Goal: Find specific page/section: Find specific page/section

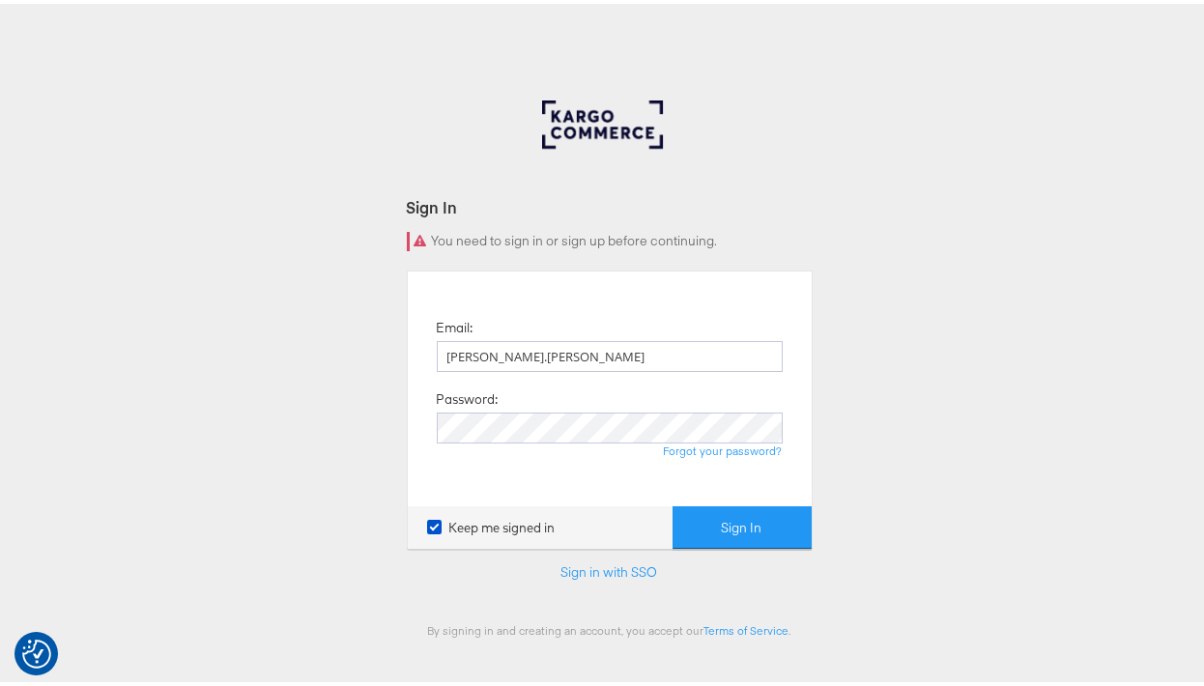
type input "namit.kumar@kargo.com"
click at [673, 503] on button "Sign In" at bounding box center [742, 524] width 139 height 43
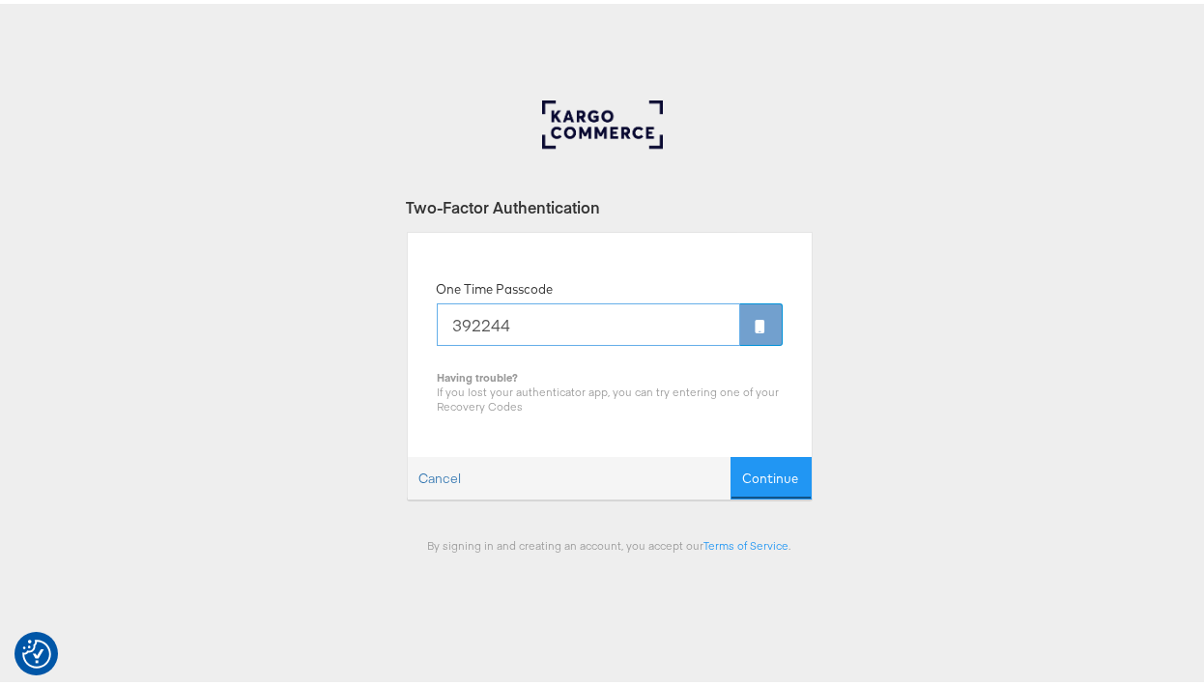
type input "392244"
click at [731, 453] on button "Continue" at bounding box center [771, 474] width 81 height 43
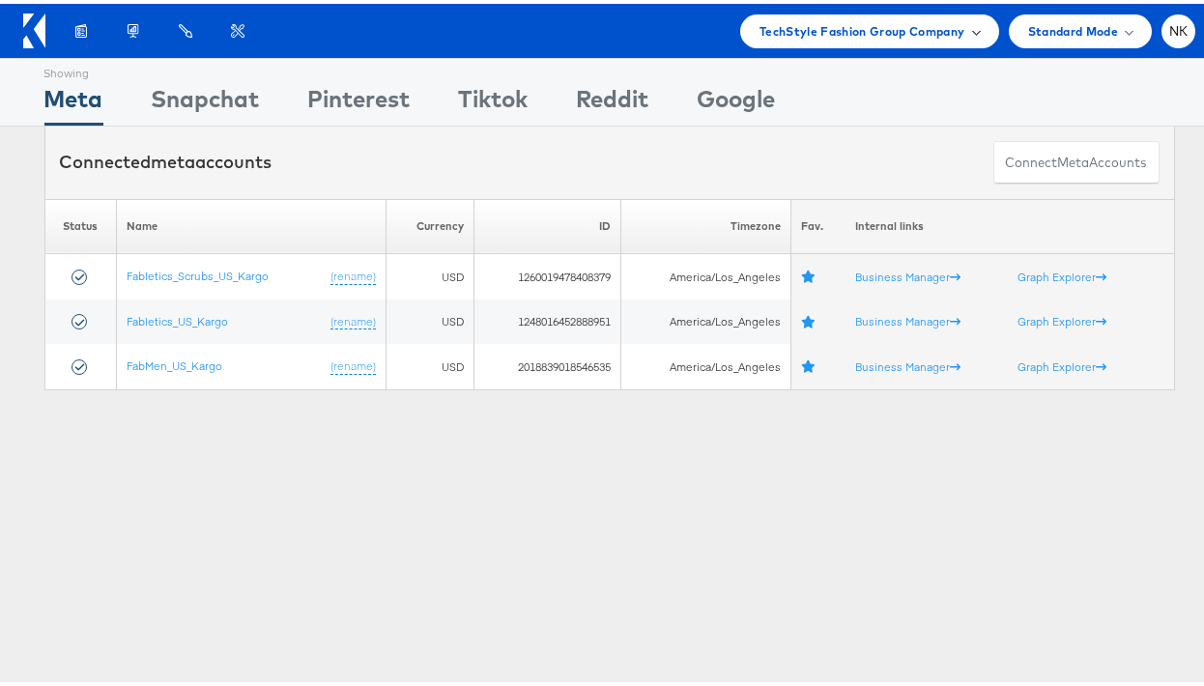
click at [804, 20] on span "TechStyle Fashion Group Company" at bounding box center [863, 27] width 206 height 20
click at [300, 31] on div "Products Product Catalogs Enhance Your Product Catalog, Map Them to Publishers,…" at bounding box center [625, 28] width 1140 height 34
click at [795, 47] on div "Products Product Catalogs Enhance Your Product Catalog, Map Them to Publishers,…" at bounding box center [609, 27] width 1219 height 54
click at [808, 43] on div "TechStyle Fashion Group Company" at bounding box center [869, 28] width 259 height 34
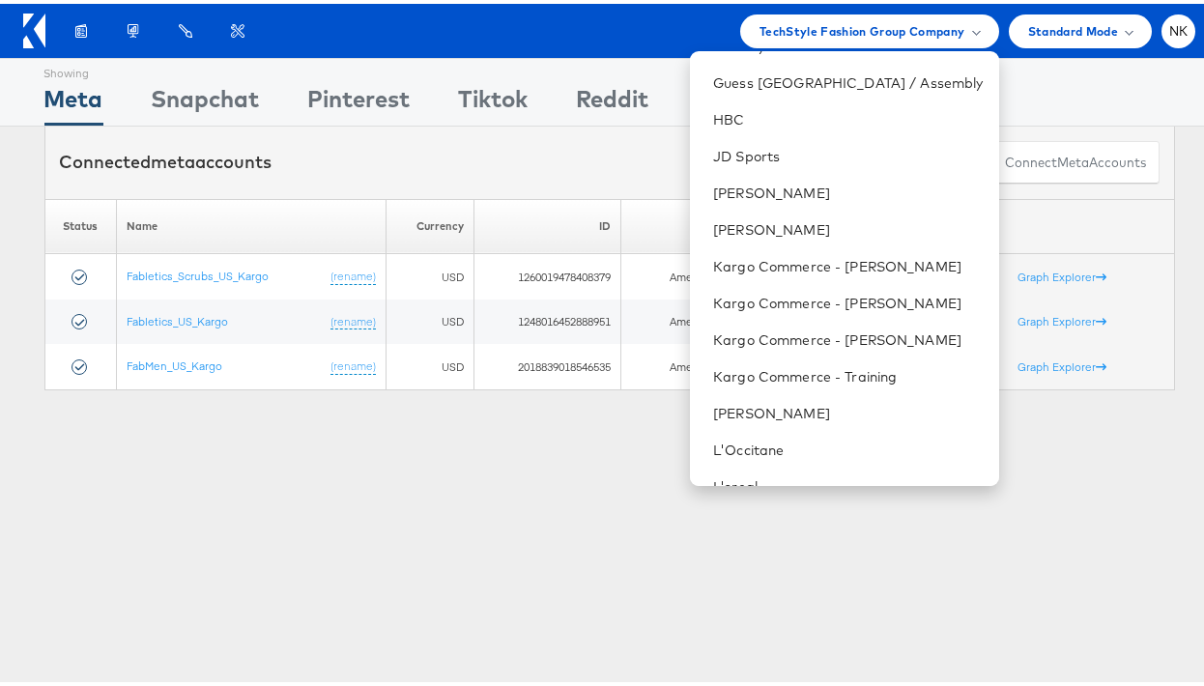
scroll to position [510, 0]
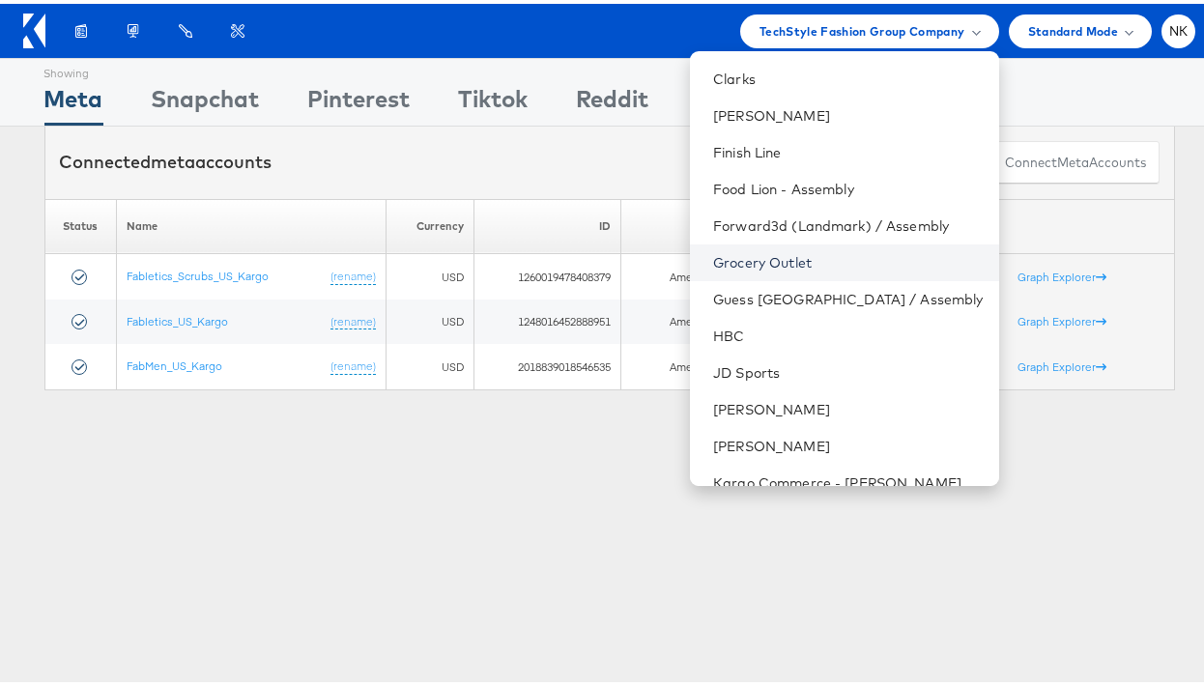
click at [780, 257] on link "Grocery Outlet" at bounding box center [848, 258] width 270 height 19
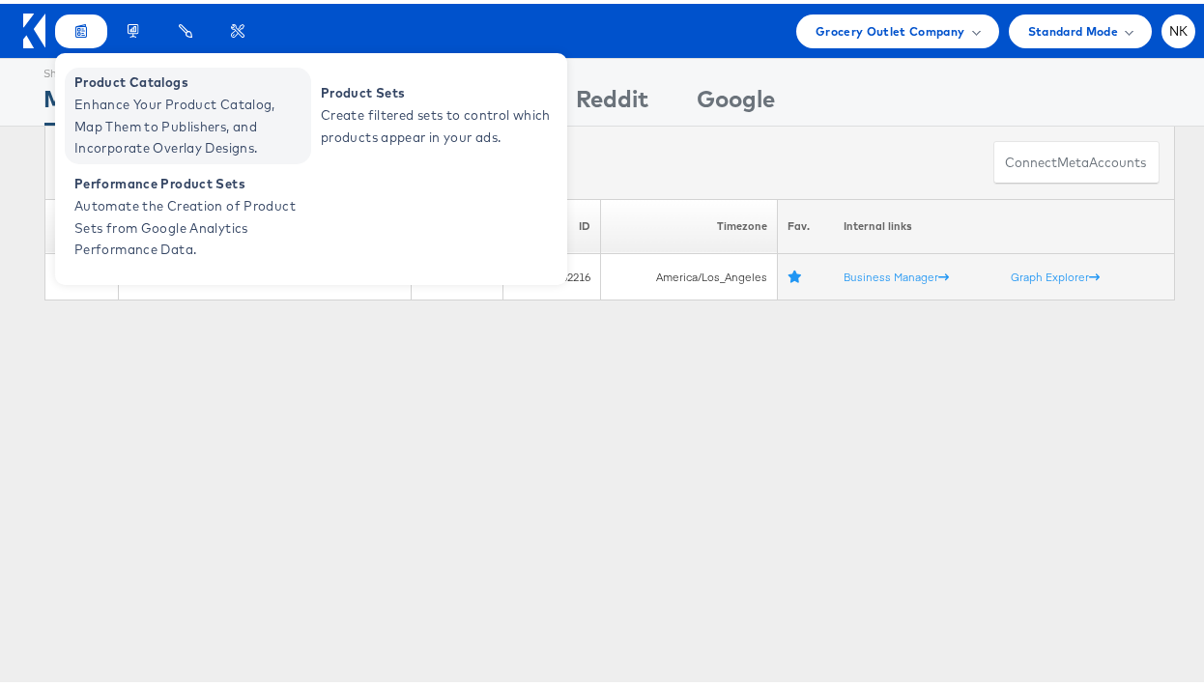
click at [92, 77] on span "Product Catalogs" at bounding box center [190, 79] width 232 height 22
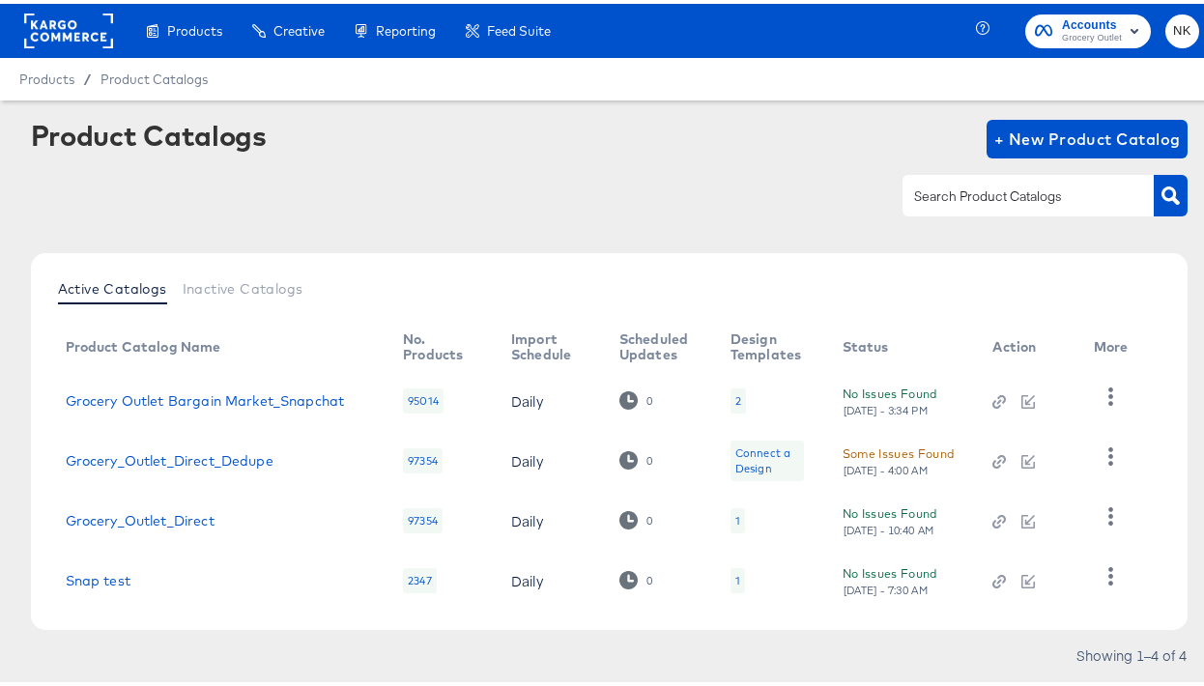
click at [62, 27] on rect at bounding box center [68, 27] width 89 height 35
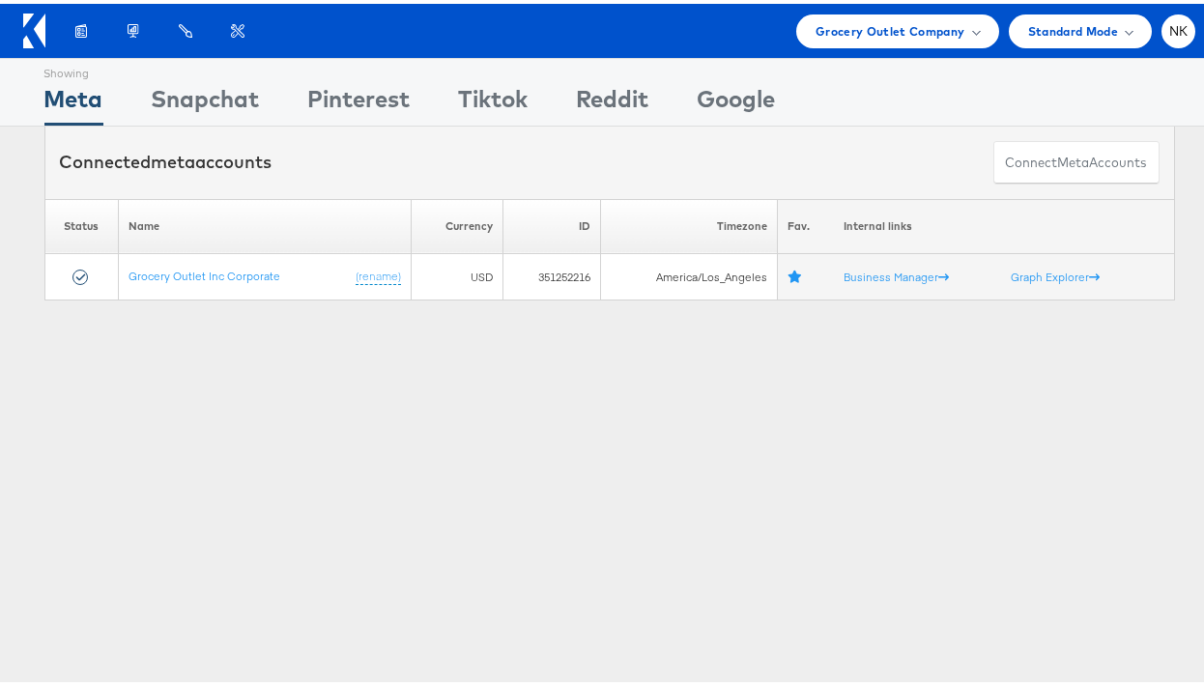
click at [36, 38] on icon at bounding box center [34, 27] width 22 height 35
click at [837, 18] on span "Grocery Outlet Company" at bounding box center [891, 27] width 150 height 20
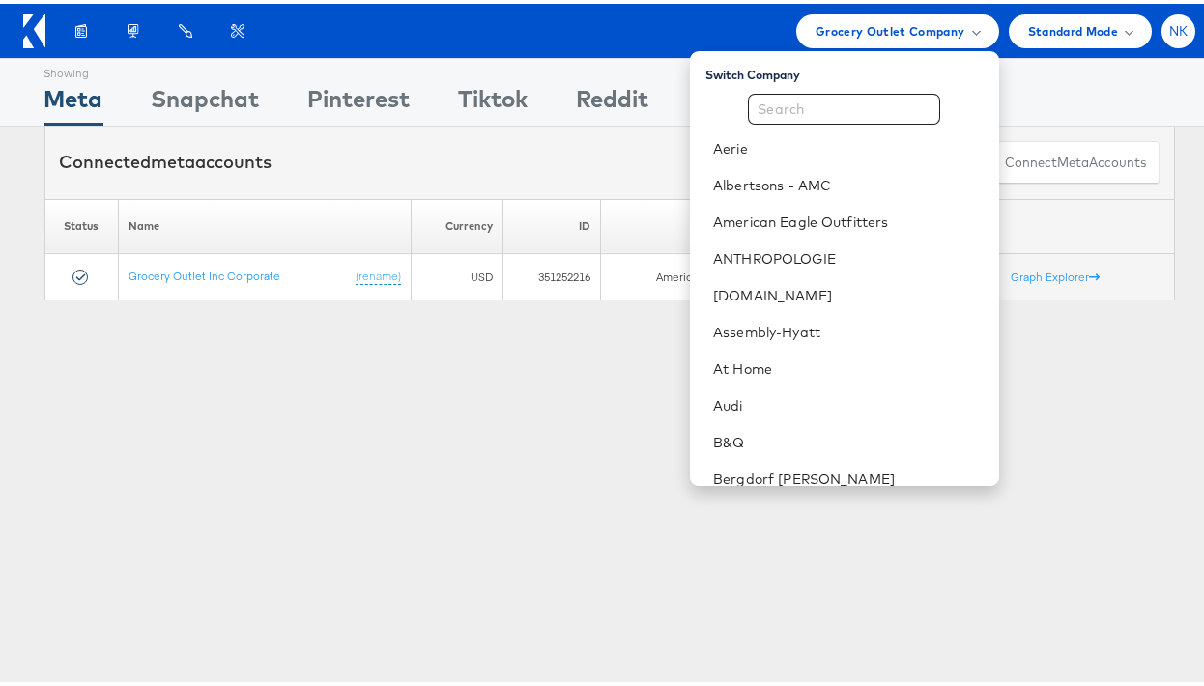
click at [1177, 30] on div "NK" at bounding box center [1179, 28] width 34 height 34
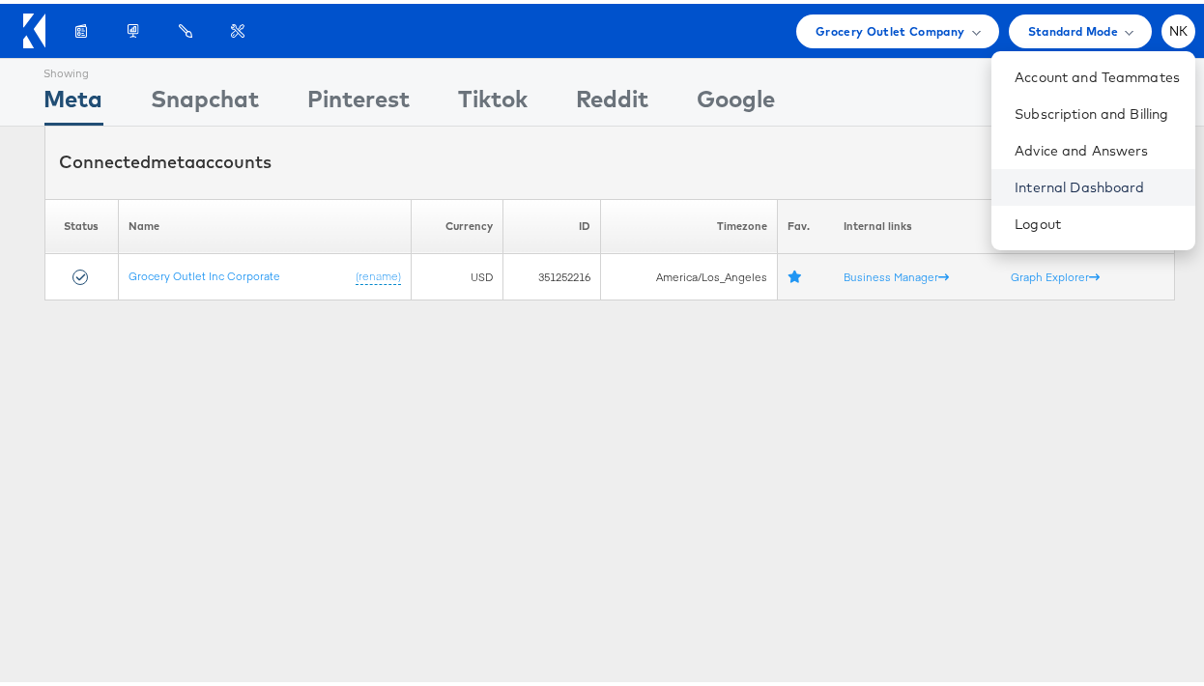
click at [1096, 190] on link "Internal Dashboard" at bounding box center [1097, 183] width 165 height 19
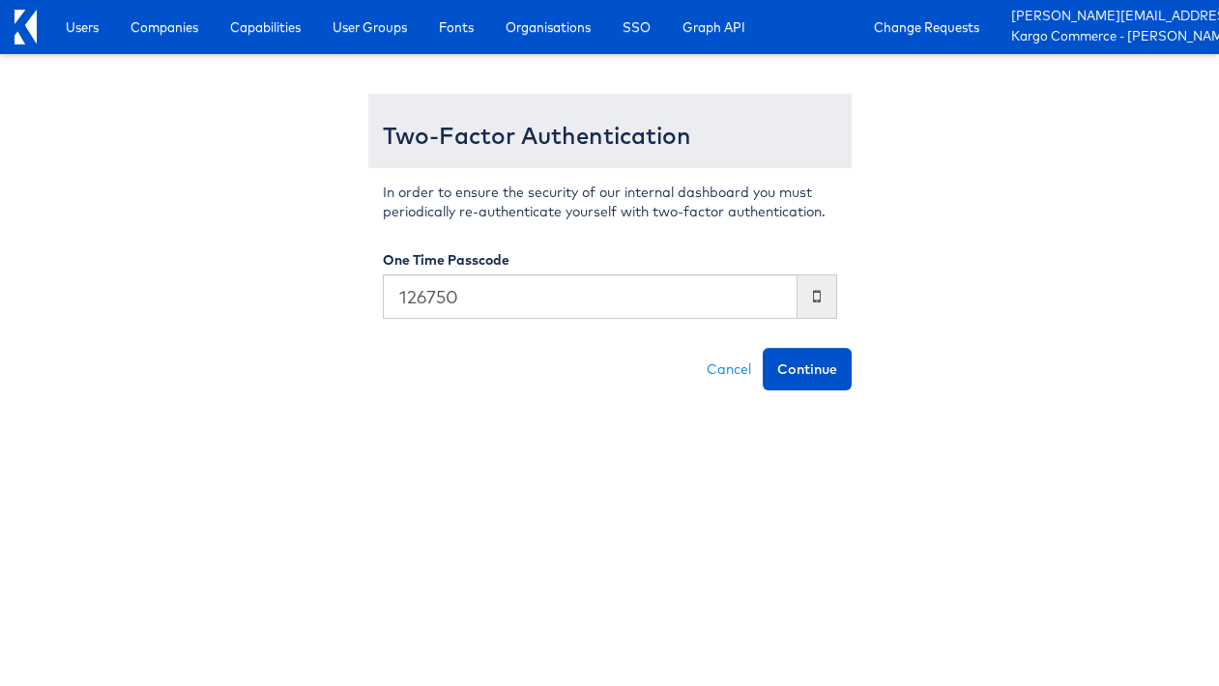
type input "126750"
click at [763, 348] on button "Continue" at bounding box center [807, 369] width 89 height 43
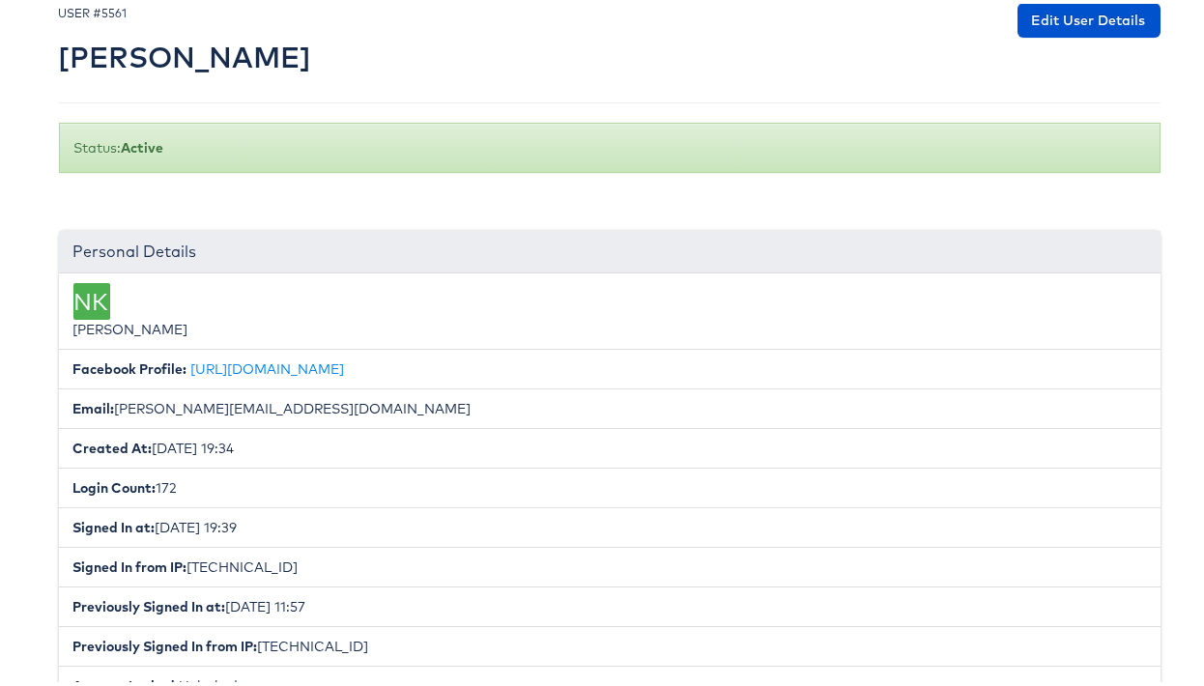
scroll to position [14, 0]
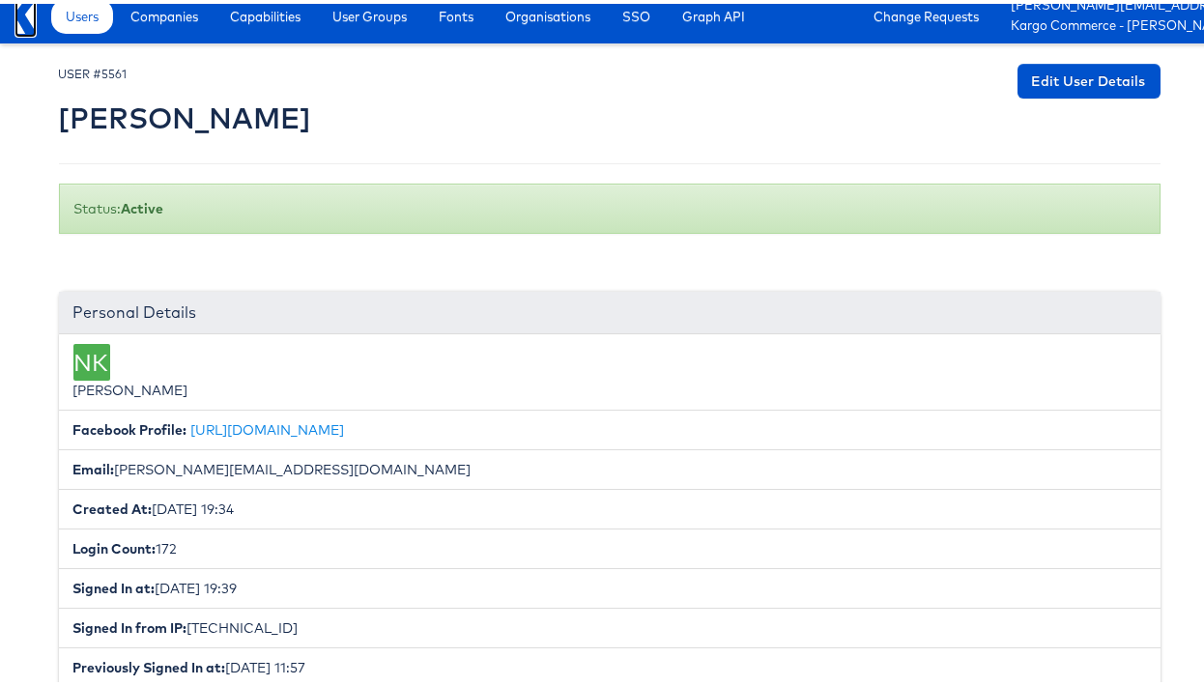
click at [21, 13] on icon at bounding box center [25, 12] width 22 height 35
click at [88, 30] on div "Users Companies Capabilities User Groups Fonts Organisations SSO Graph API Chan…" at bounding box center [630, 13] width 1177 height 54
click at [88, 20] on span "Users" at bounding box center [82, 12] width 33 height 19
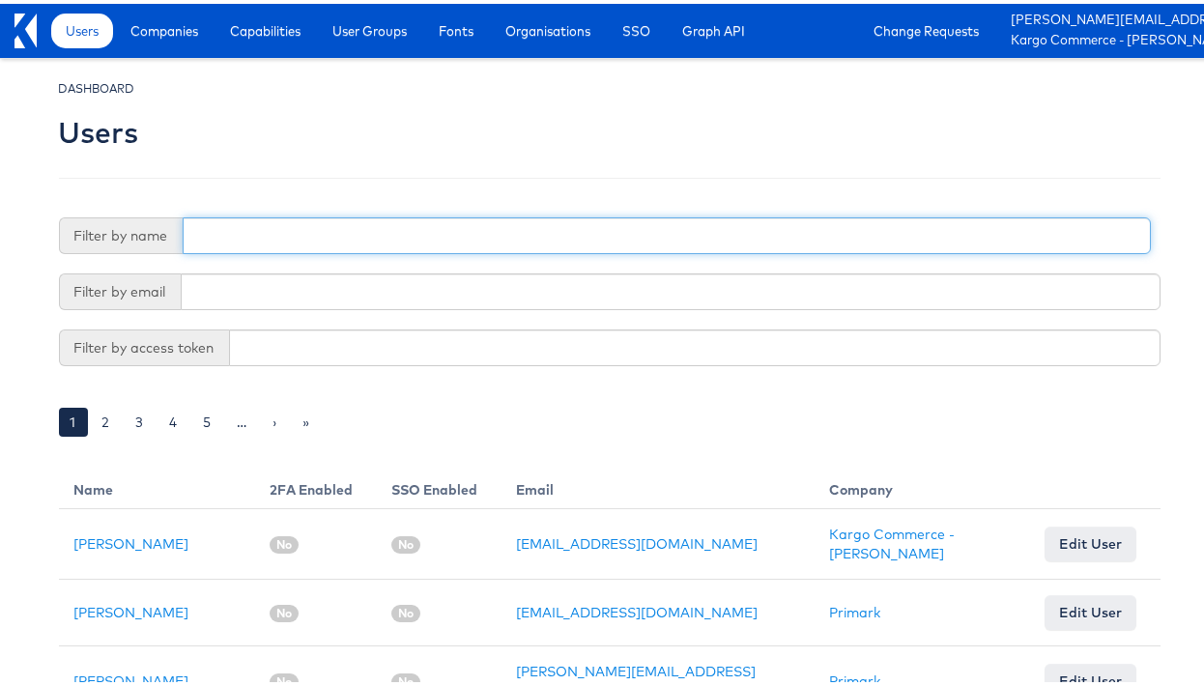
click at [251, 236] on input "text" at bounding box center [667, 232] width 968 height 37
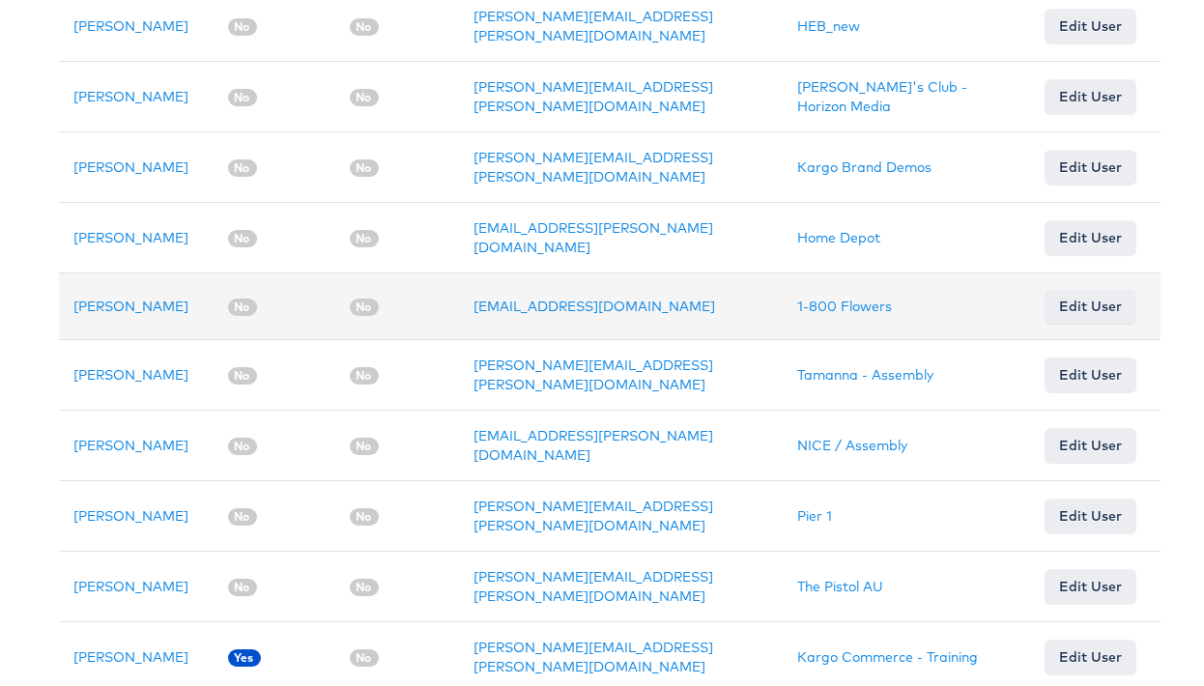
scroll to position [1067, 0]
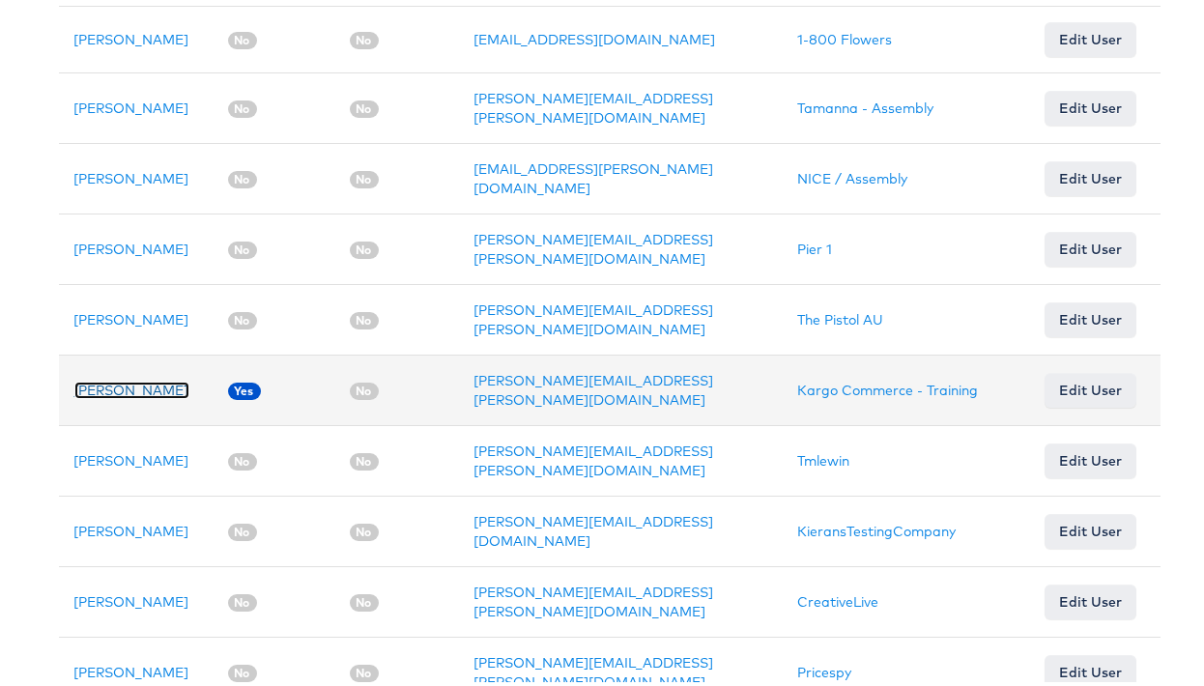
click at [96, 385] on link "Adam McGilvray" at bounding box center [131, 386] width 115 height 17
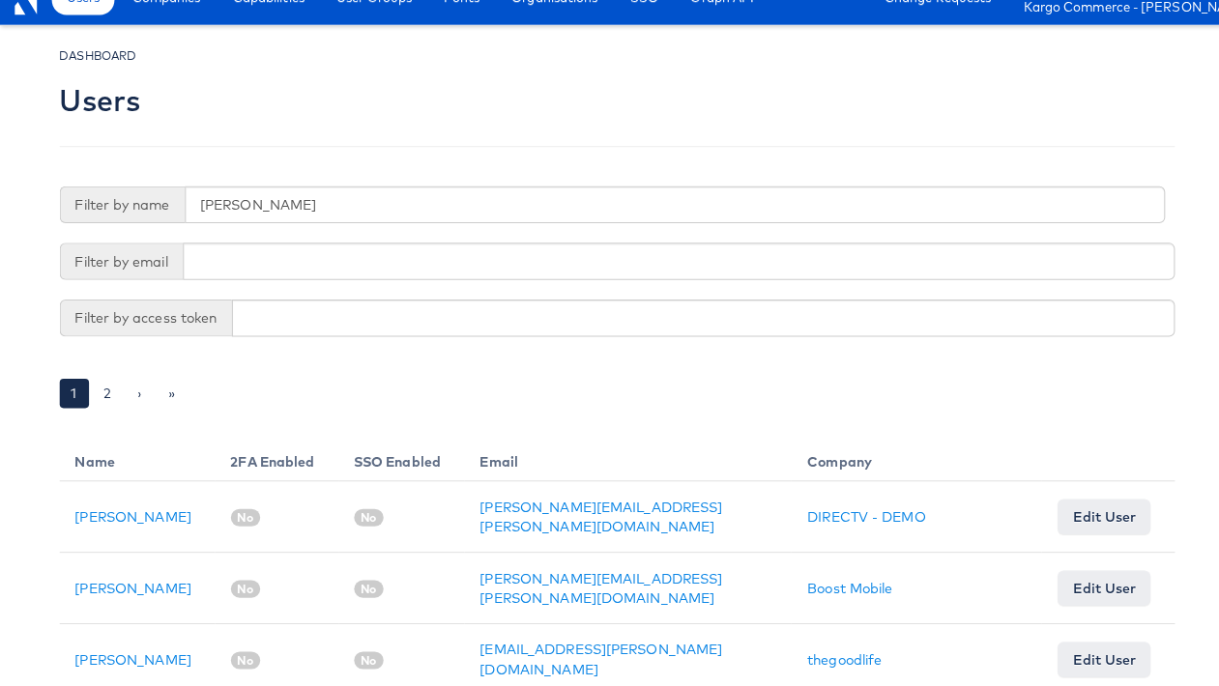
scroll to position [0, 0]
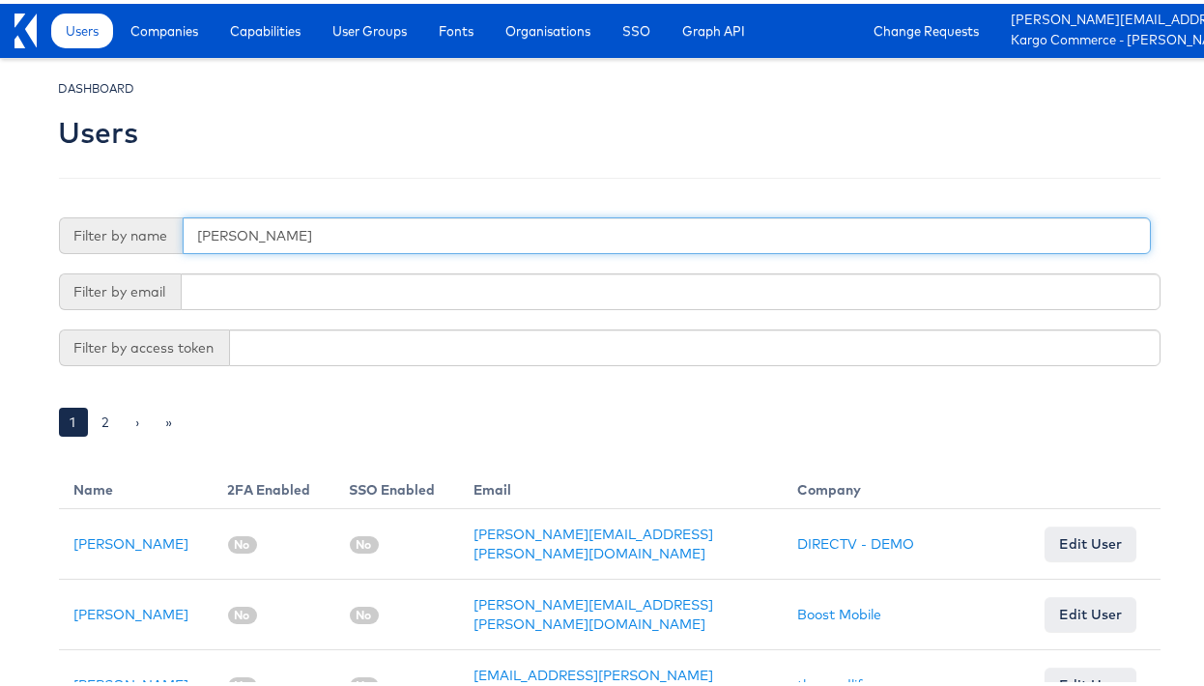
click at [251, 226] on input "adam" at bounding box center [667, 232] width 968 height 37
type input "zane"
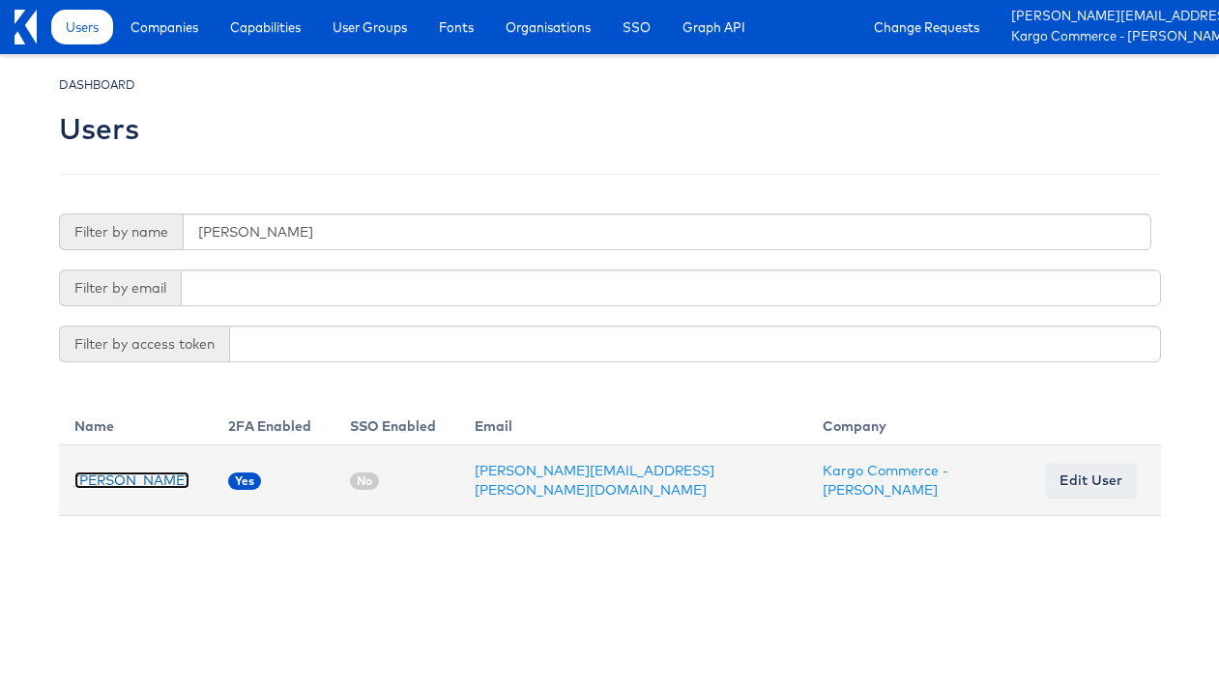
click at [117, 481] on link "Zane Ruttenberg" at bounding box center [131, 480] width 115 height 17
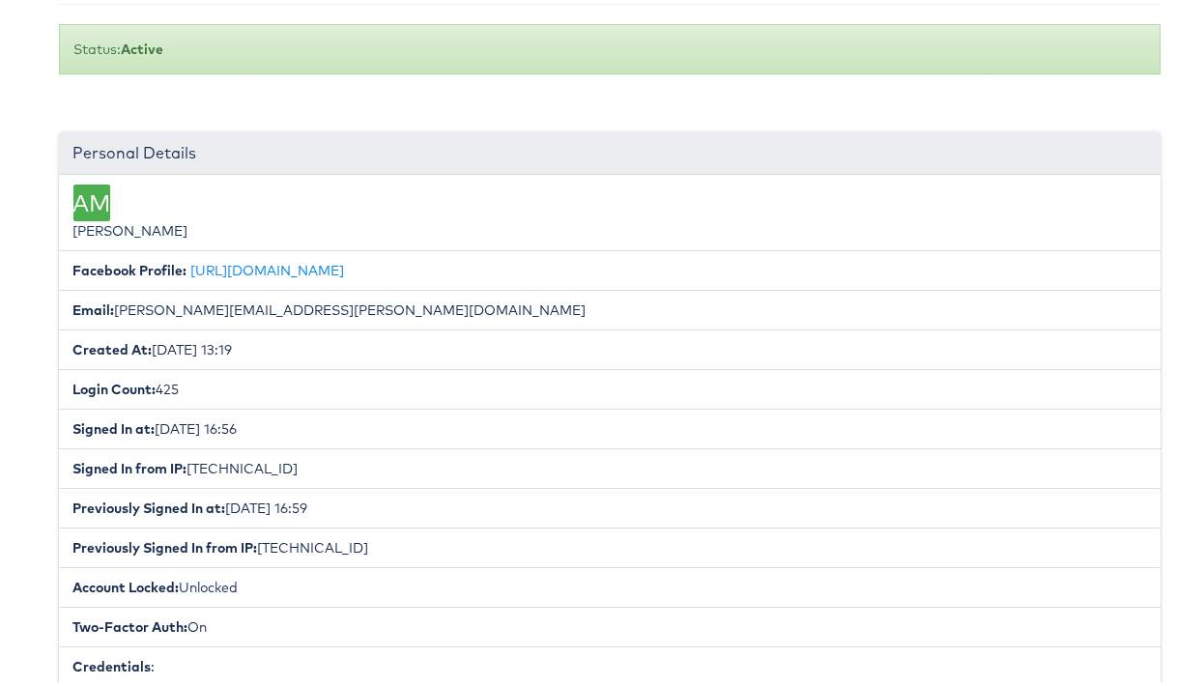
scroll to position [176, 0]
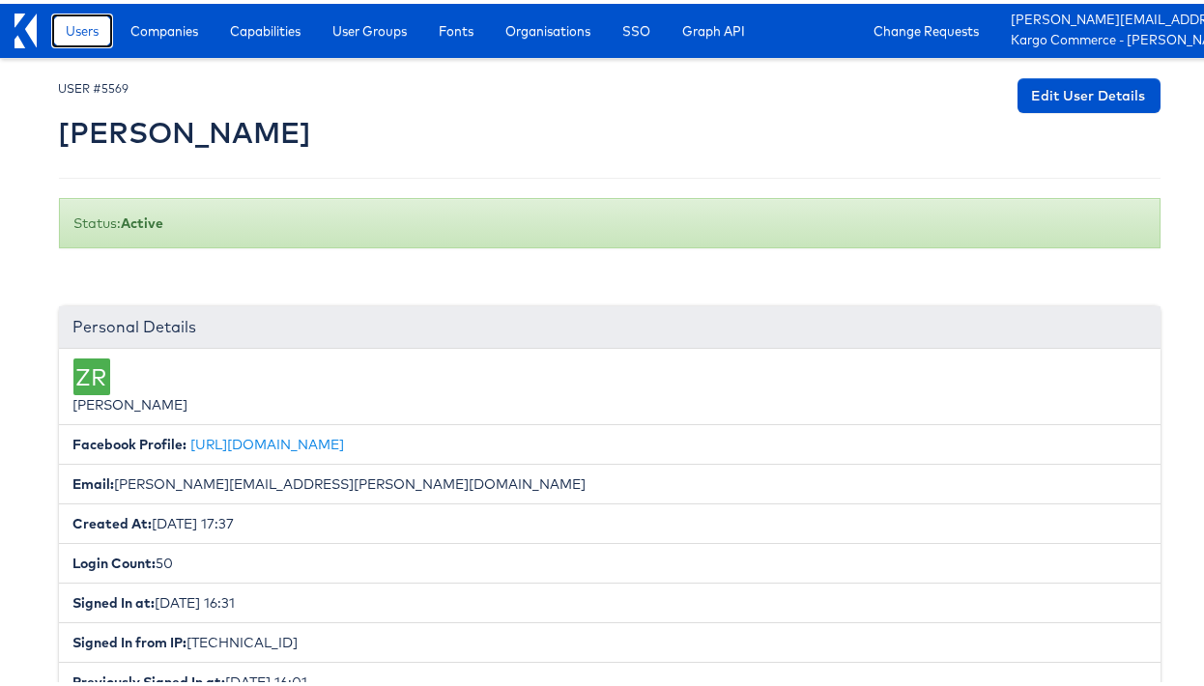
click at [82, 20] on span "Users" at bounding box center [82, 26] width 33 height 19
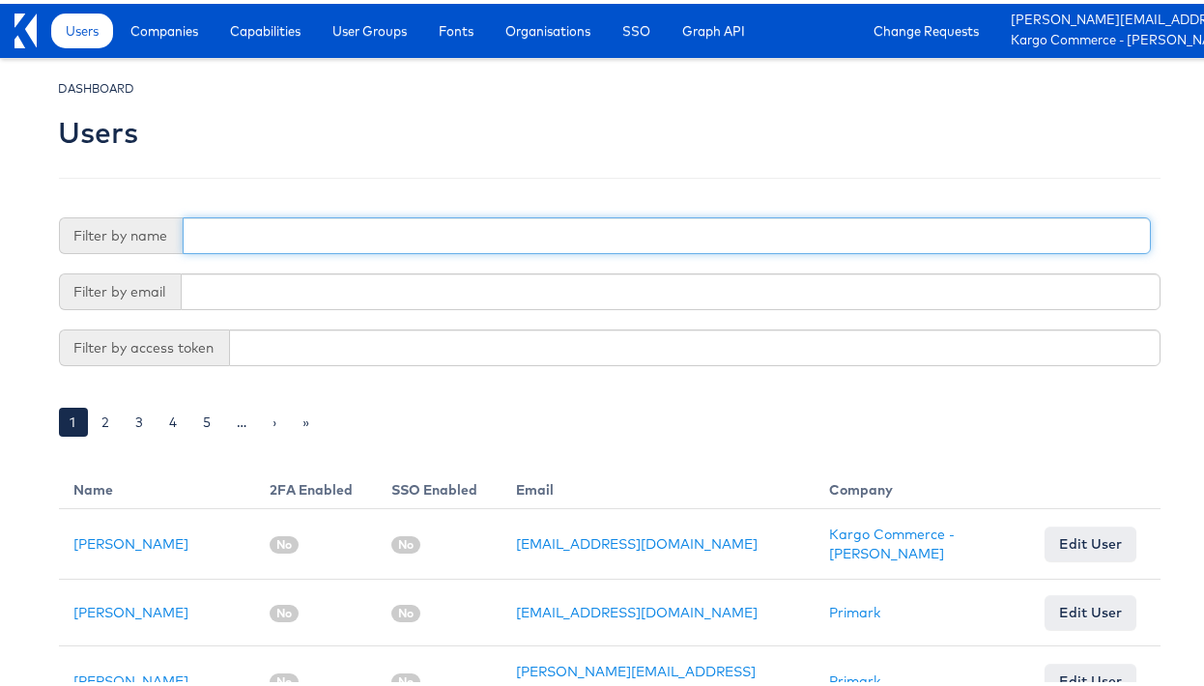
click at [233, 245] on input "text" at bounding box center [667, 232] width 968 height 37
type input "chris"
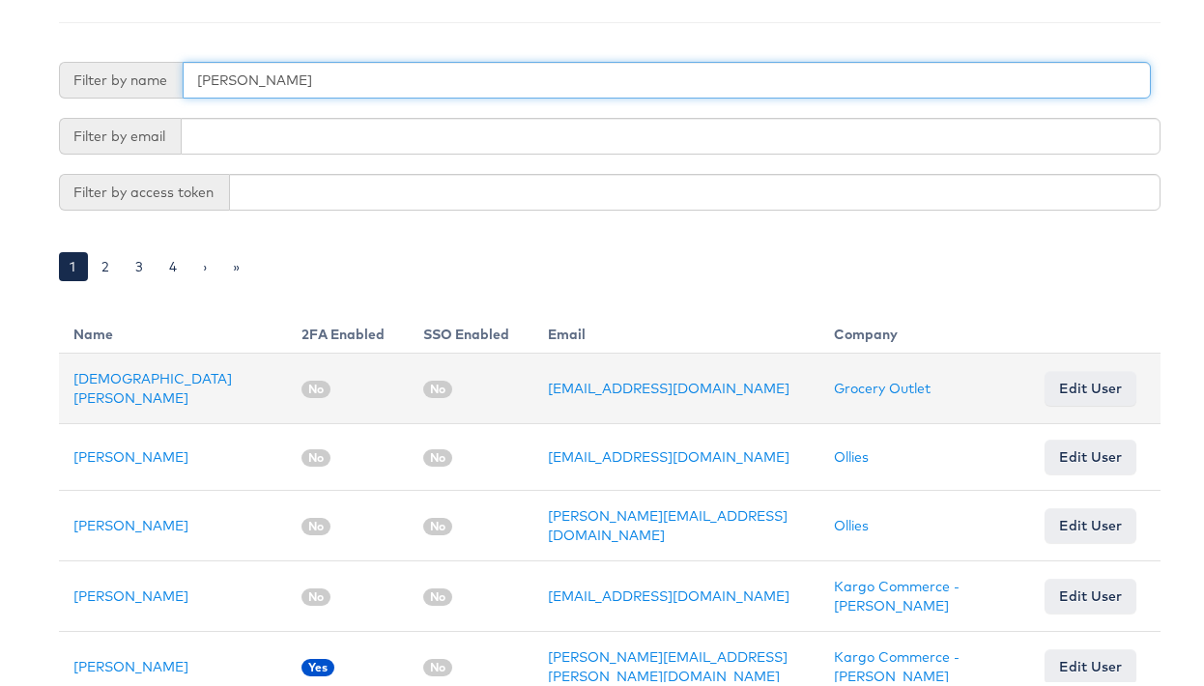
scroll to position [437, 0]
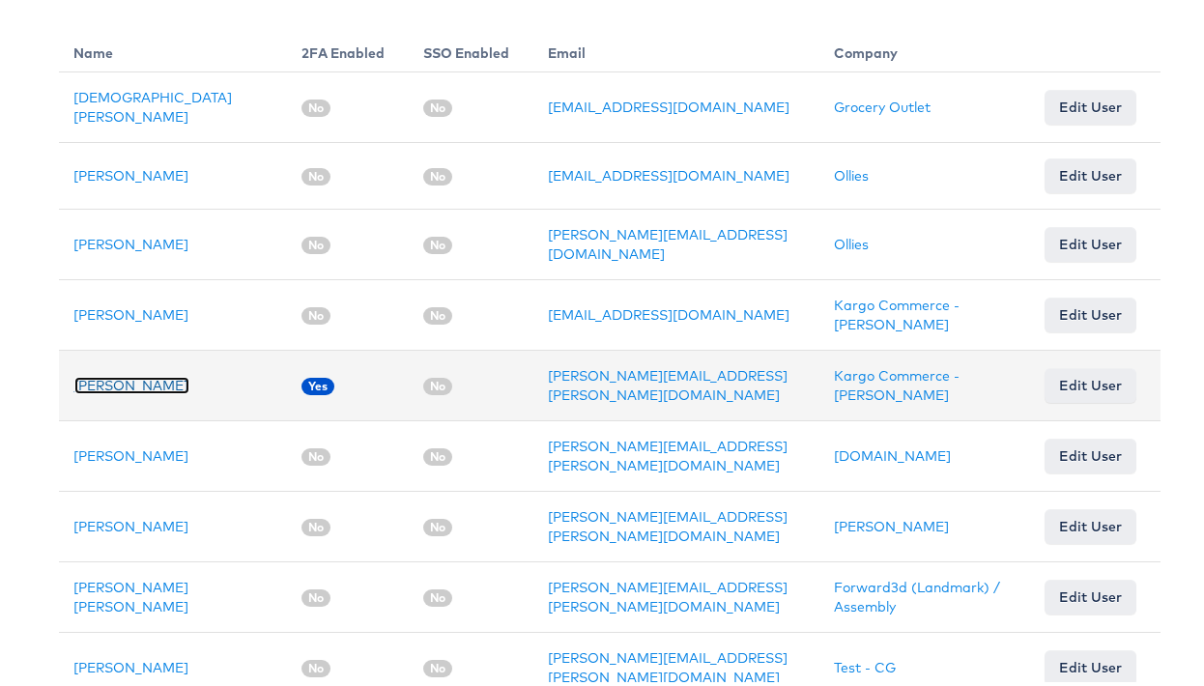
click at [108, 375] on link "Chris Brown" at bounding box center [131, 381] width 115 height 17
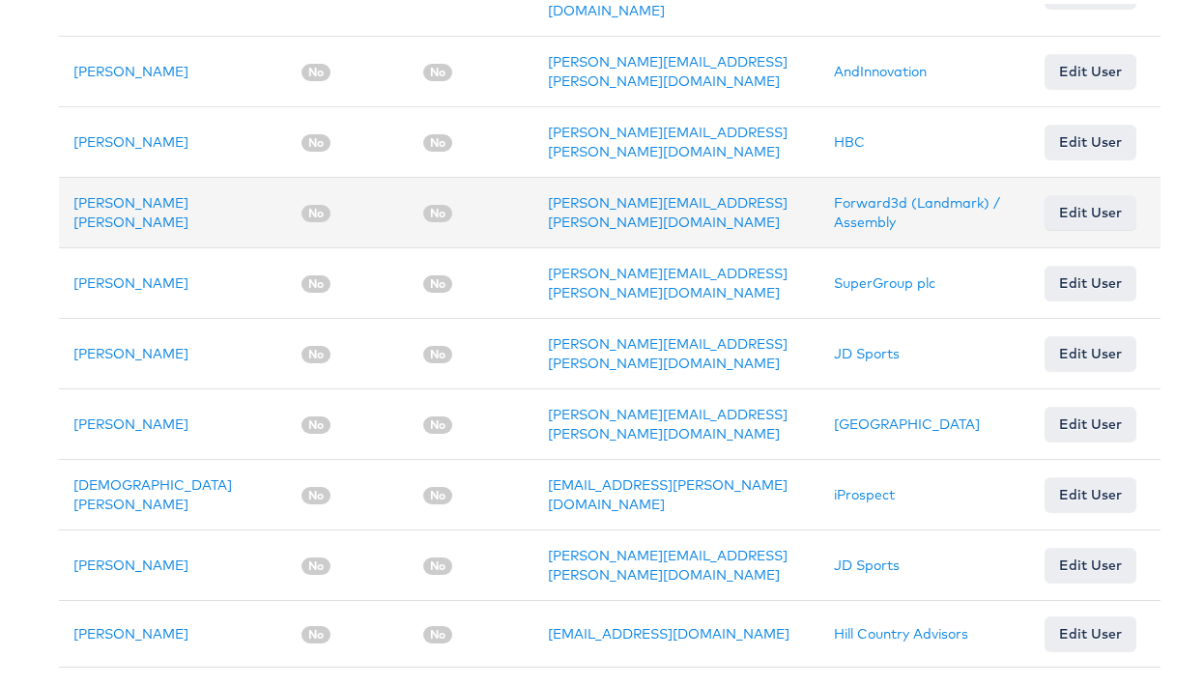
scroll to position [1566, 0]
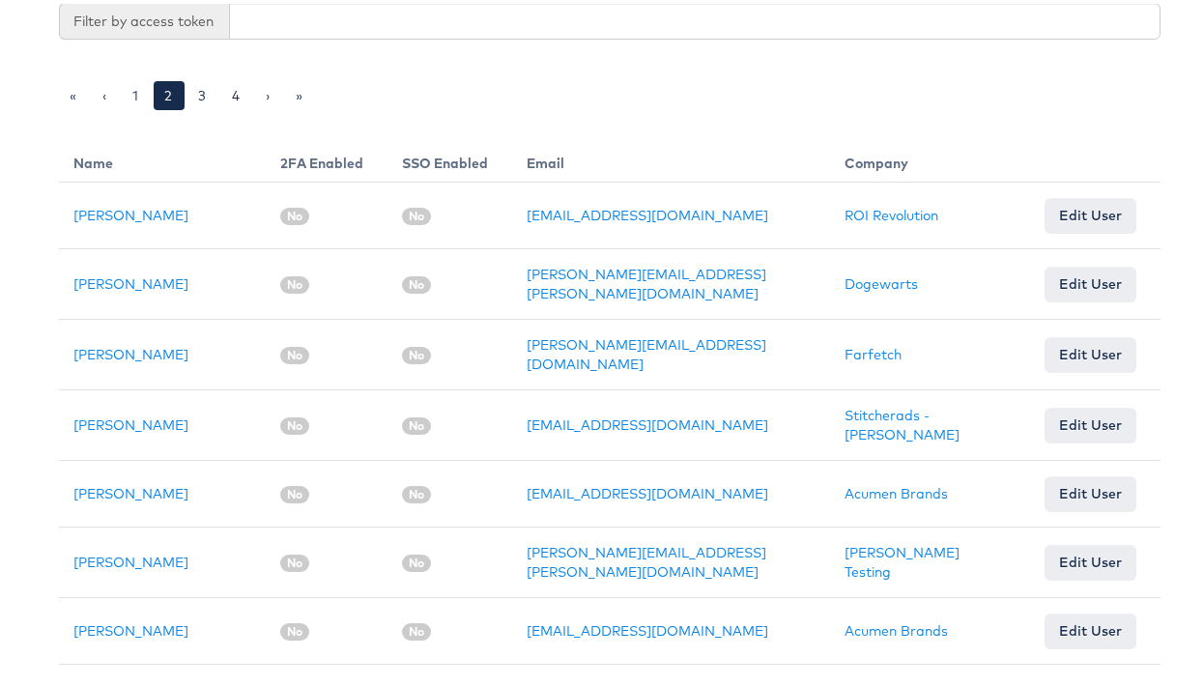
scroll to position [761, 0]
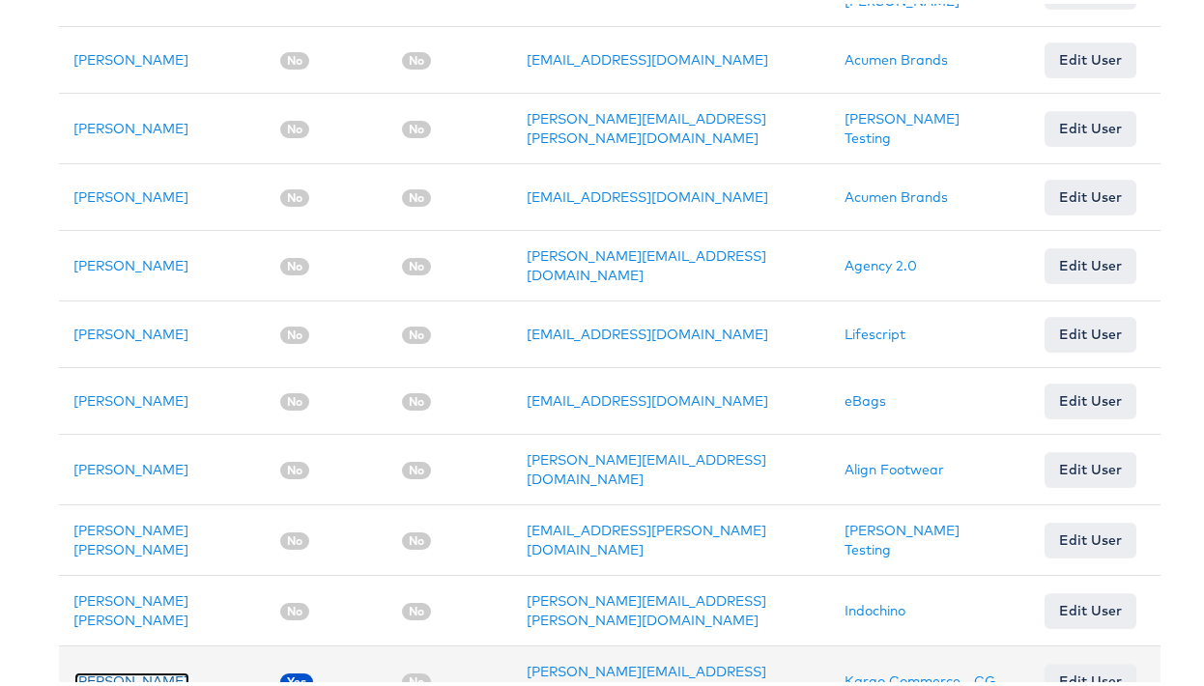
click at [117, 669] on link "Chris Gallagher" at bounding box center [131, 677] width 115 height 17
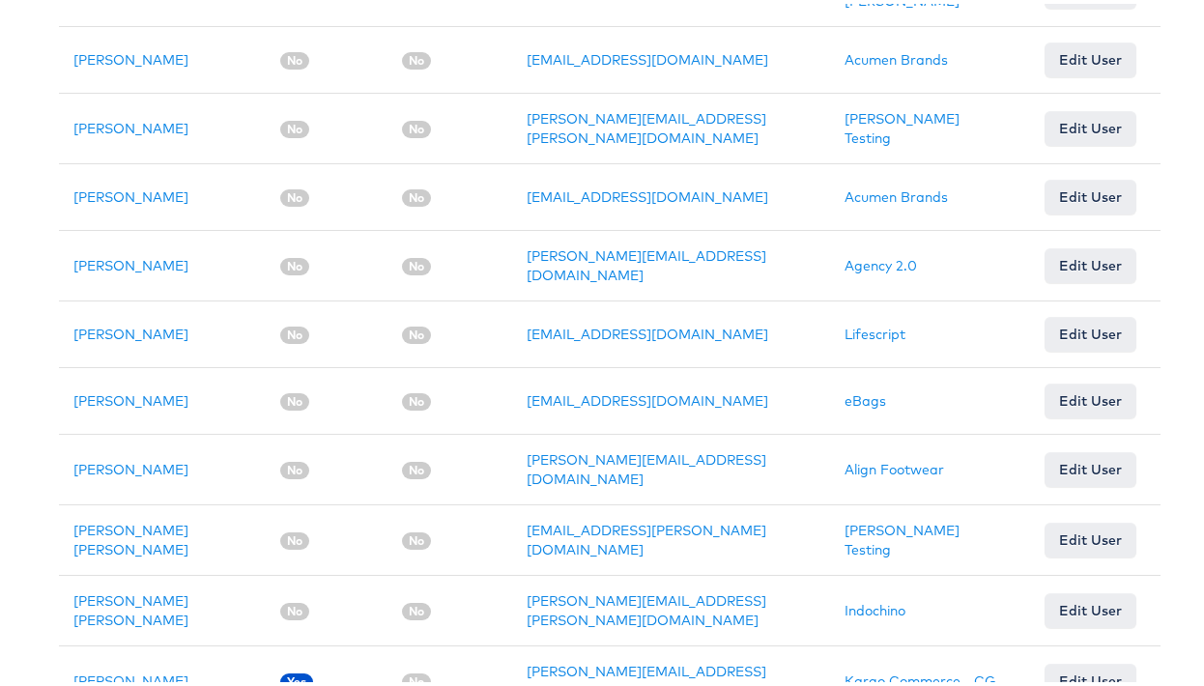
scroll to position [186, 0]
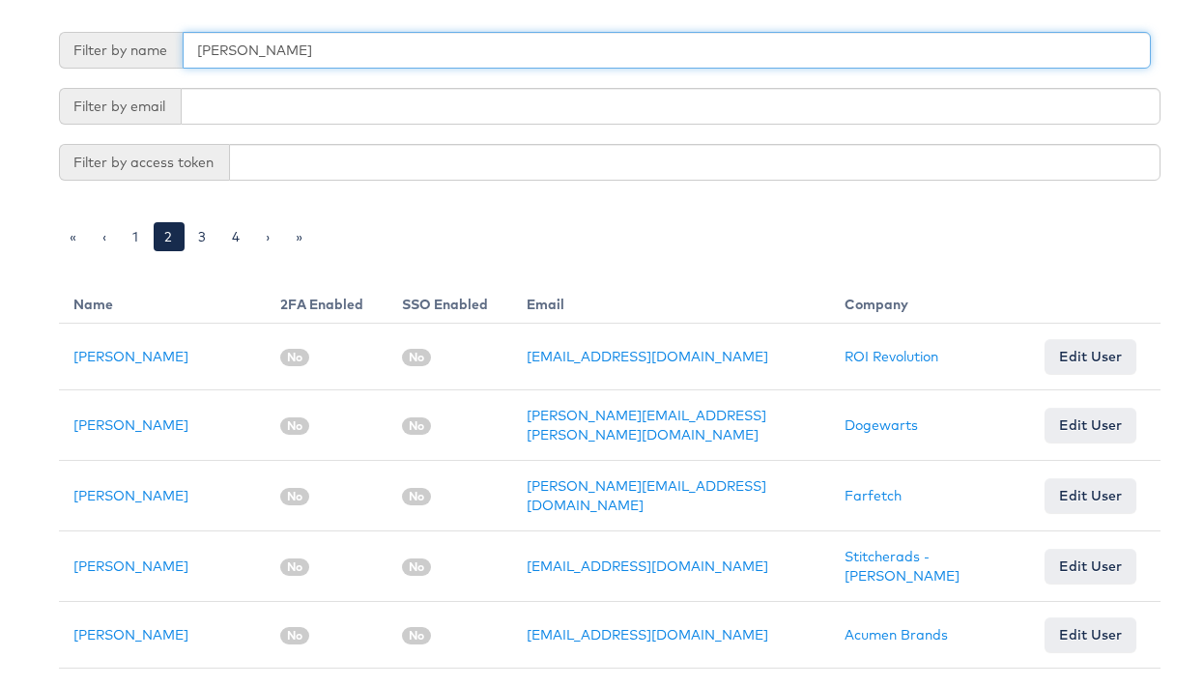
drag, startPoint x: 245, startPoint y: 55, endPoint x: 132, endPoint y: 45, distance: 113.5
click at [132, 45] on div "Filter by name chris" at bounding box center [605, 46] width 1092 height 37
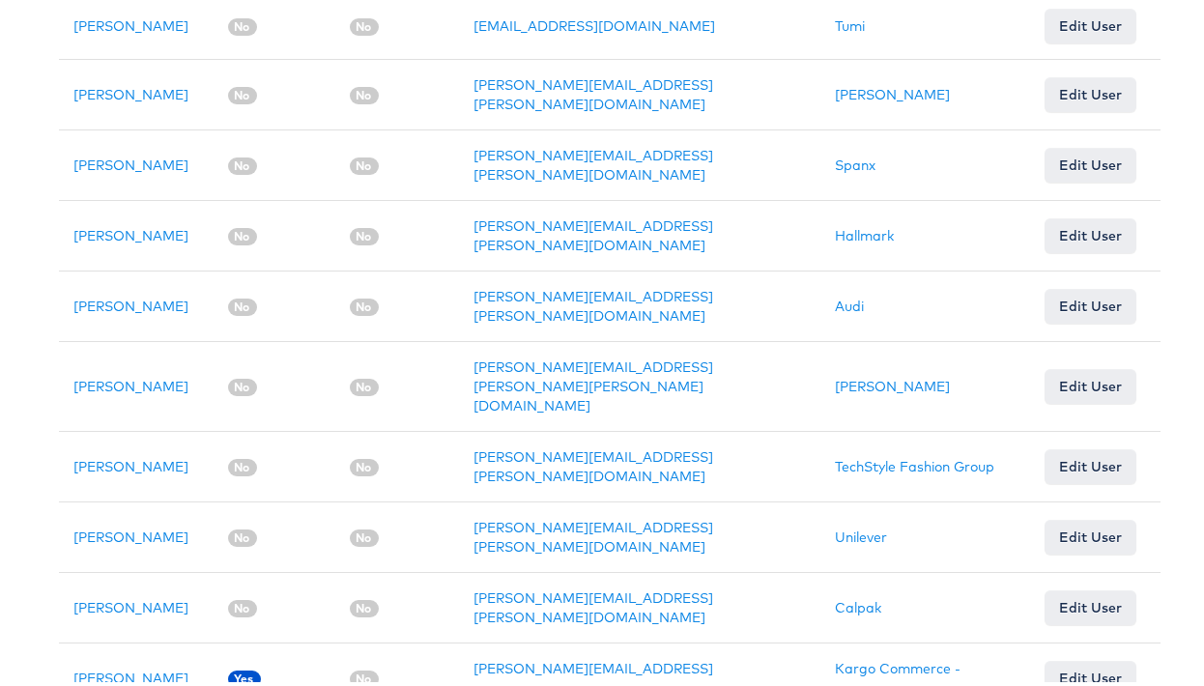
scroll to position [760, 0]
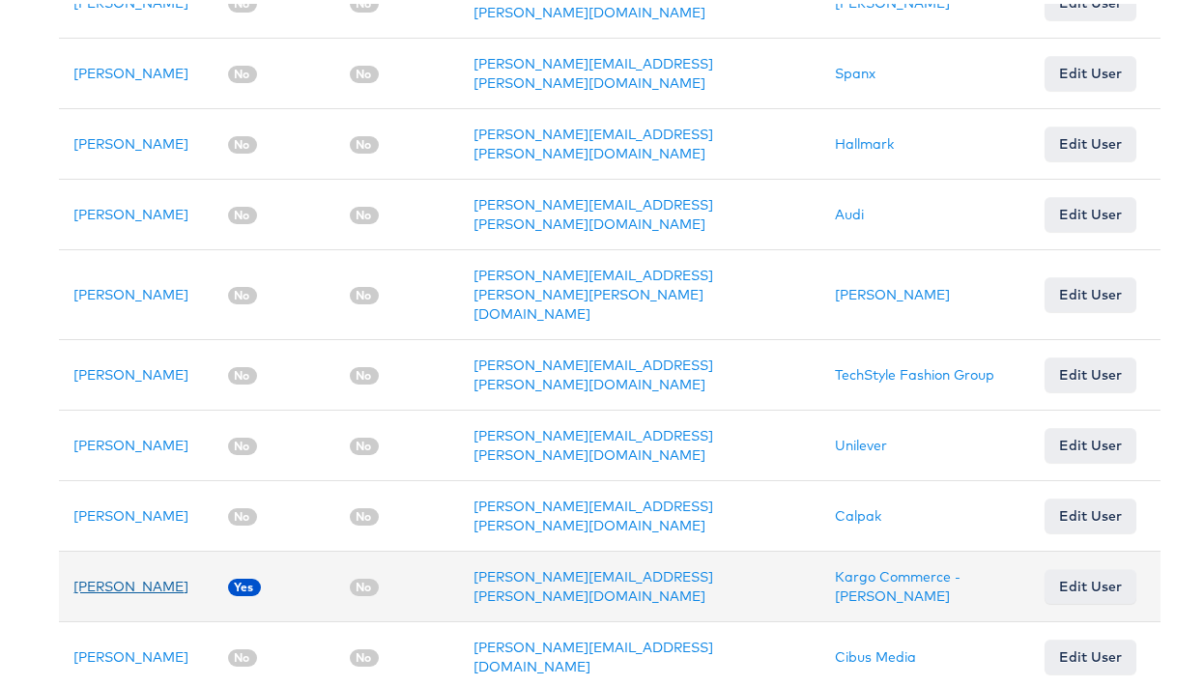
type input "george"
click at [140, 574] on link "[PERSON_NAME]" at bounding box center [131, 582] width 115 height 17
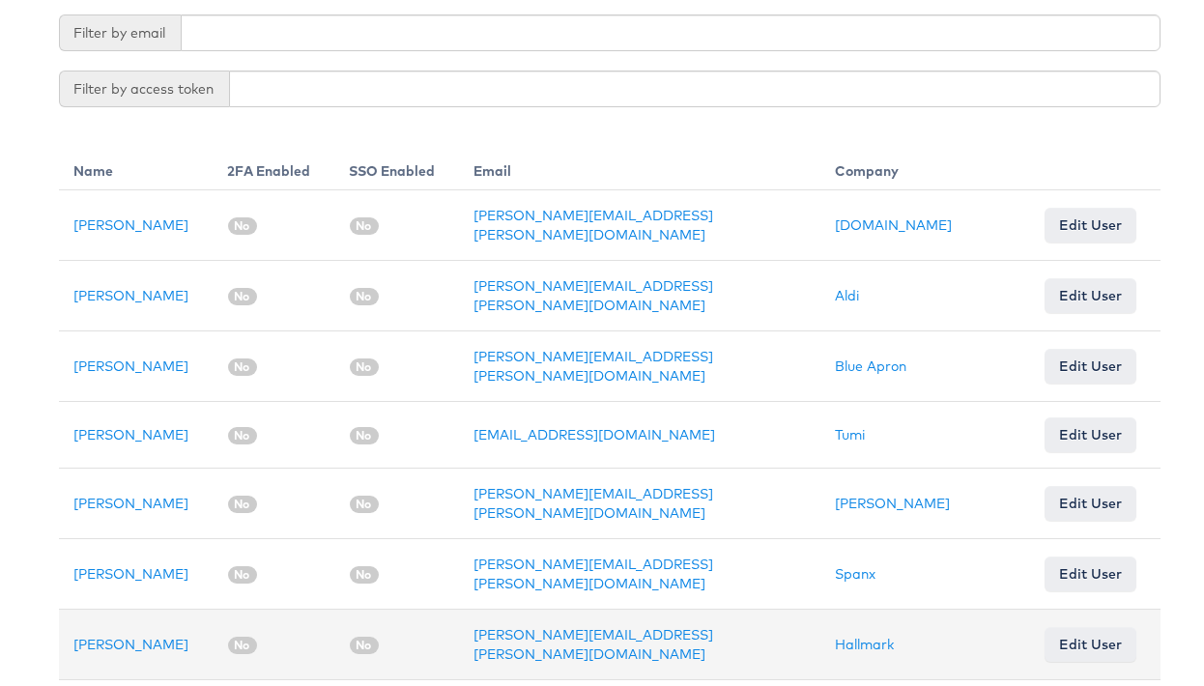
scroll to position [97, 0]
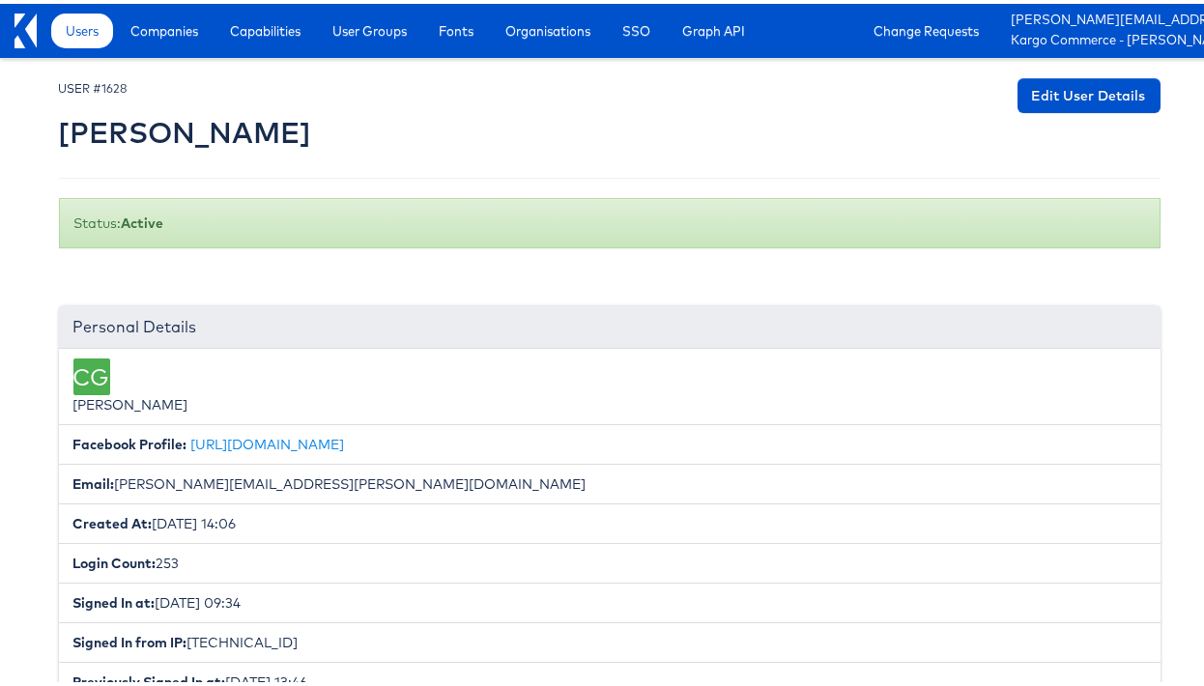
scroll to position [116, 0]
